Goal: Entertainment & Leisure: Consume media (video, audio)

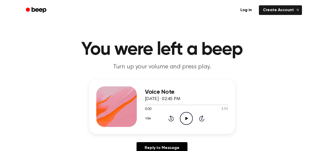
click at [186, 118] on icon at bounding box center [186, 118] width 3 height 3
click at [202, 119] on icon at bounding box center [201, 119] width 1 height 2
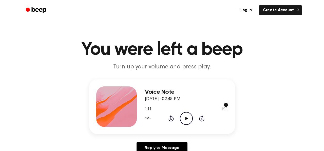
drag, startPoint x: 226, startPoint y: 104, endPoint x: 221, endPoint y: 103, distance: 5.1
click at [221, 103] on div at bounding box center [186, 105] width 83 height 4
click at [189, 118] on icon "Play Audio" at bounding box center [186, 118] width 13 height 13
click at [189, 118] on icon "Pause Audio" at bounding box center [186, 118] width 13 height 13
click at [184, 115] on icon "Play Audio" at bounding box center [186, 118] width 13 height 13
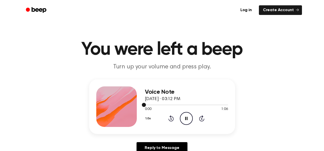
drag, startPoint x: 144, startPoint y: 105, endPoint x: 187, endPoint y: 105, distance: 42.8
click at [187, 105] on div at bounding box center [186, 105] width 83 height 4
drag, startPoint x: 187, startPoint y: 105, endPoint x: 203, endPoint y: 105, distance: 15.4
click at [203, 105] on div at bounding box center [186, 105] width 83 height 4
